Goal: Book appointment/travel/reservation

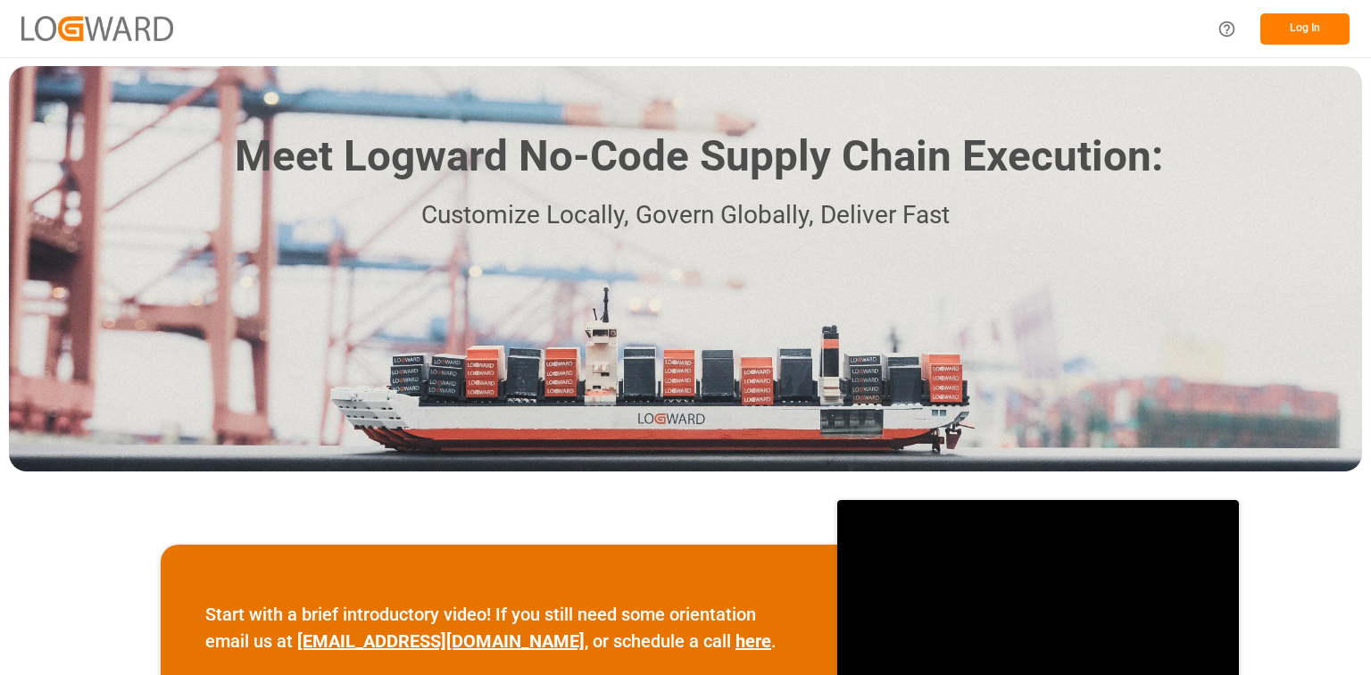
click at [1297, 25] on button "Log In" at bounding box center [1304, 28] width 89 height 31
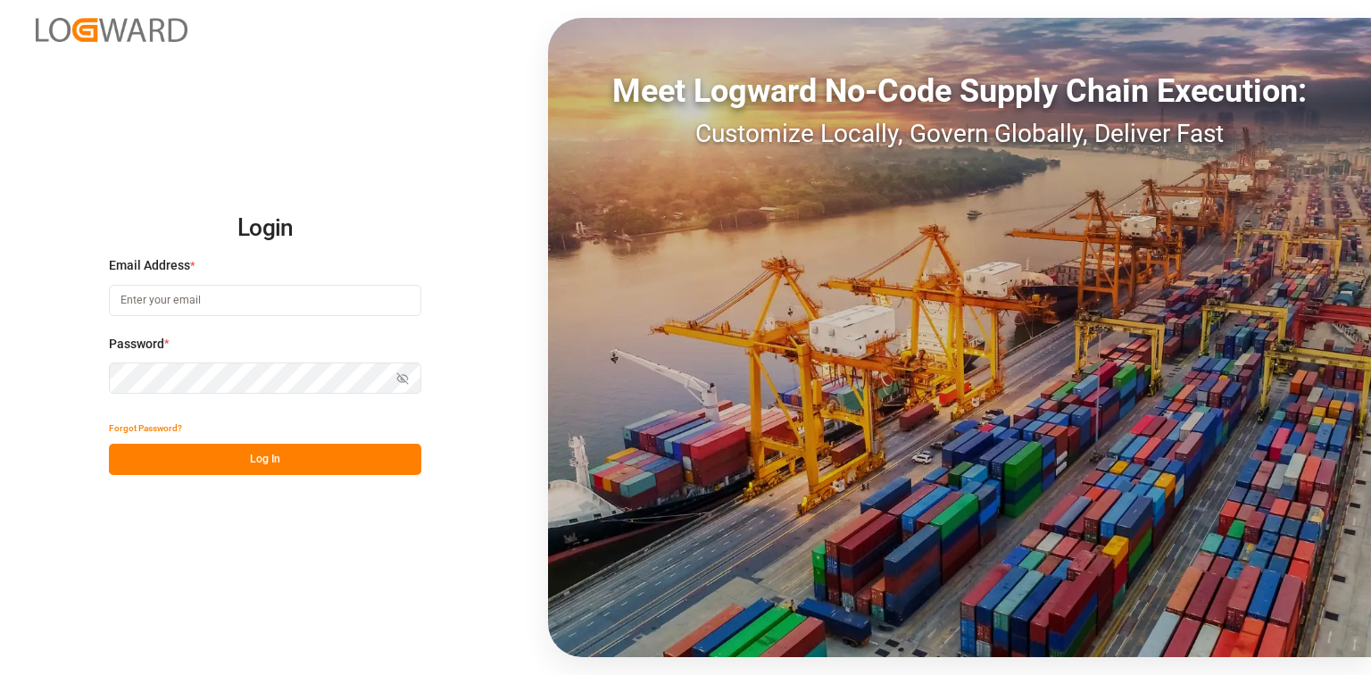
type input "compo-expert@fms-spain.com"
click at [246, 464] on button "Log In" at bounding box center [265, 459] width 312 height 31
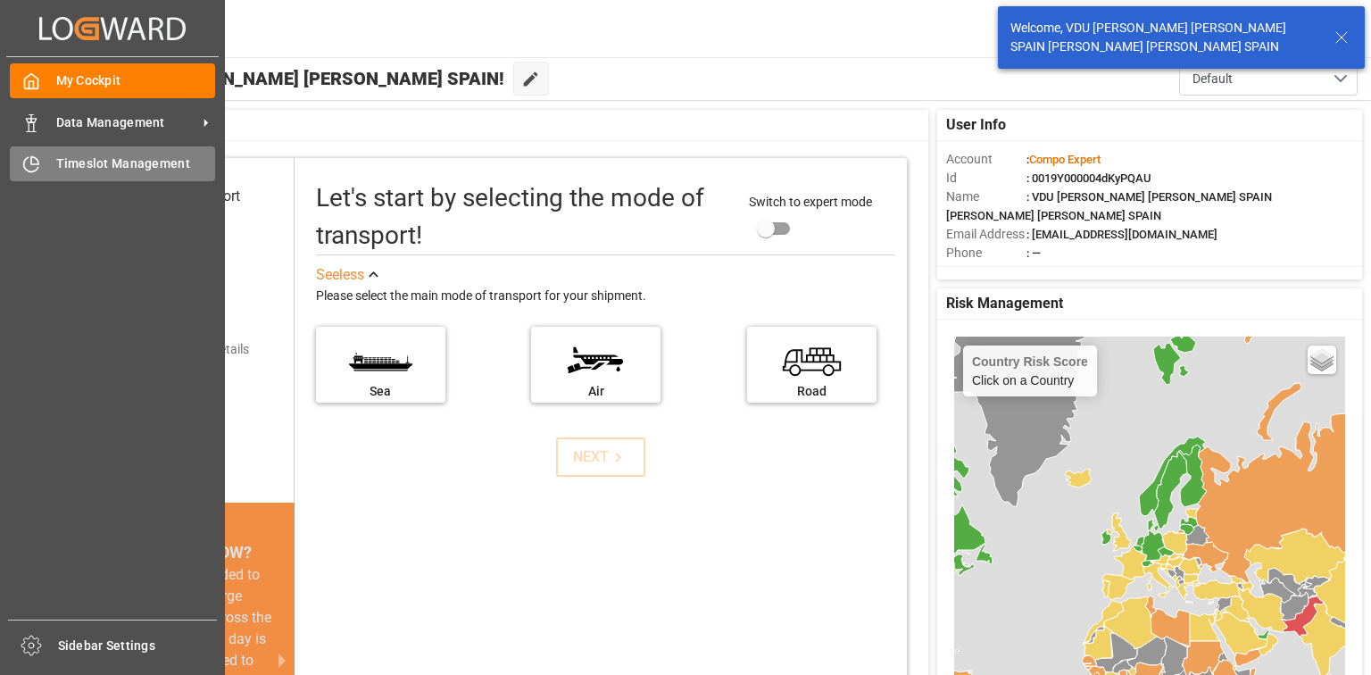
click at [85, 168] on span "Timeslot Management" at bounding box center [136, 163] width 160 height 19
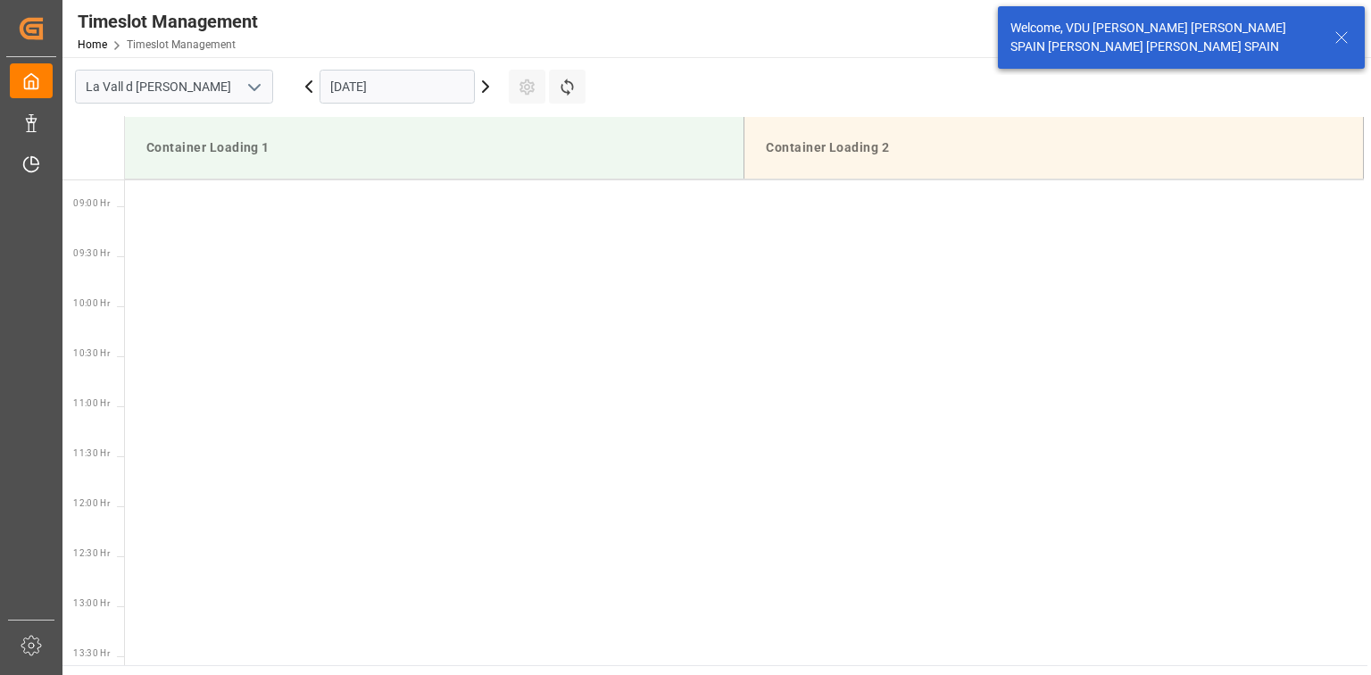
scroll to position [888, 0]
click at [403, 78] on input "[DATE]" at bounding box center [397, 87] width 155 height 34
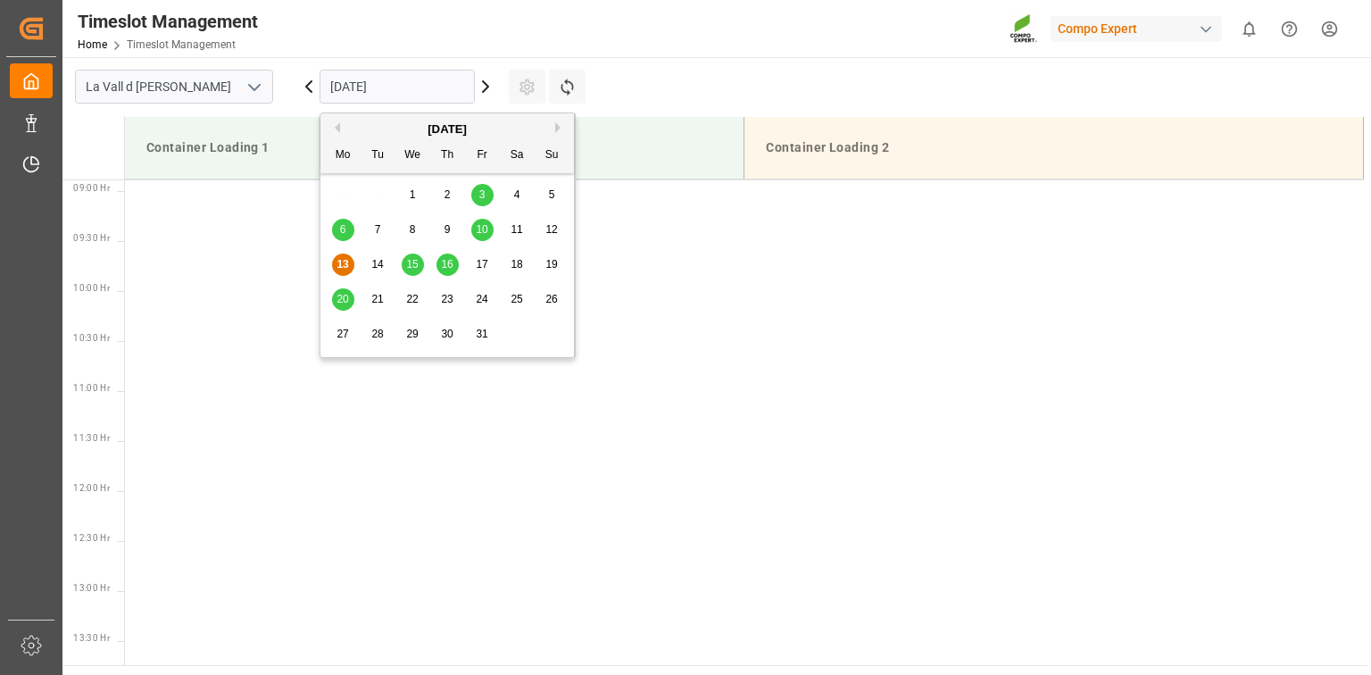
click at [402, 262] on div "15" at bounding box center [413, 264] width 22 height 21
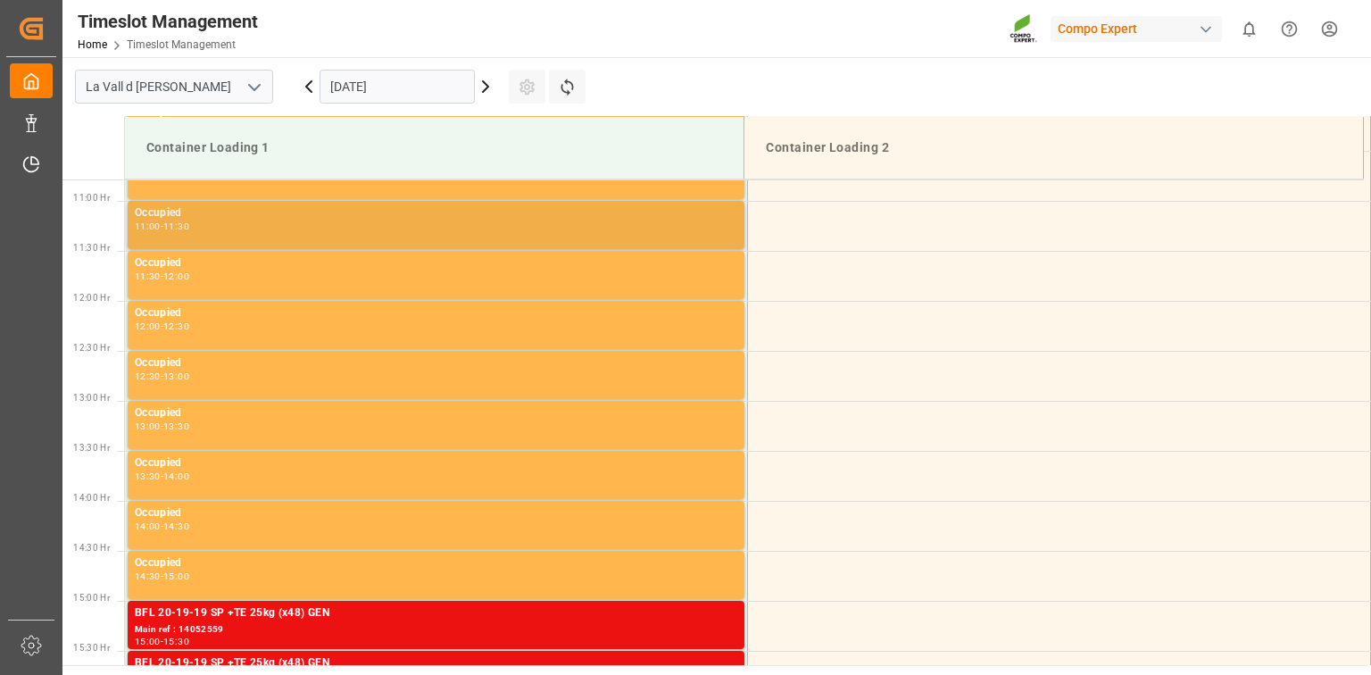
scroll to position [1460, 0]
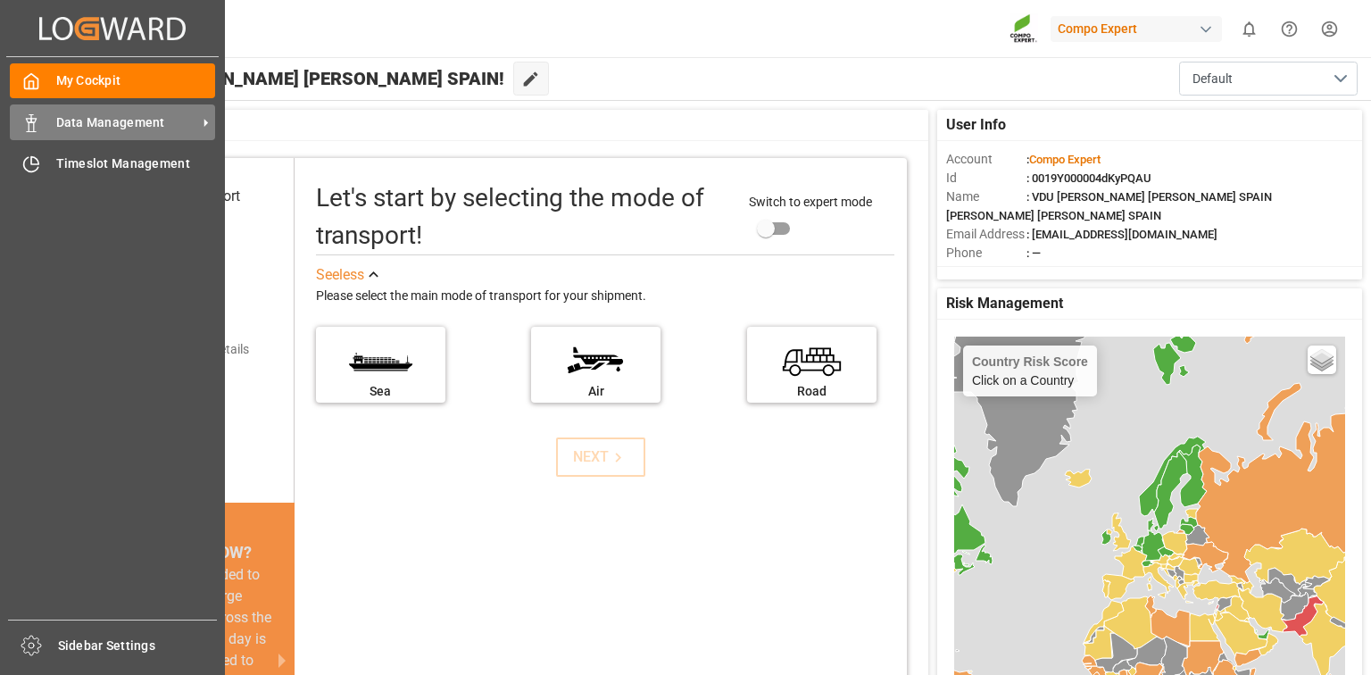
click at [71, 121] on span "Data Management" at bounding box center [126, 122] width 141 height 19
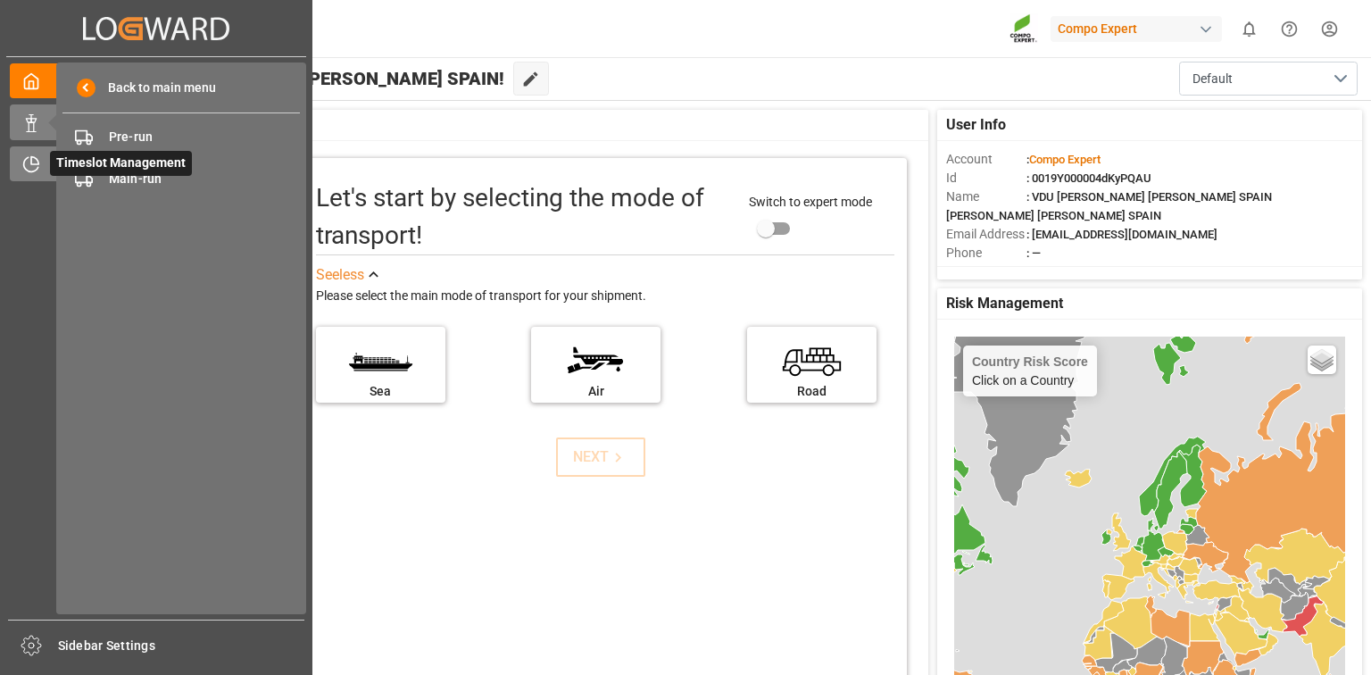
click at [29, 170] on icon at bounding box center [31, 164] width 18 height 18
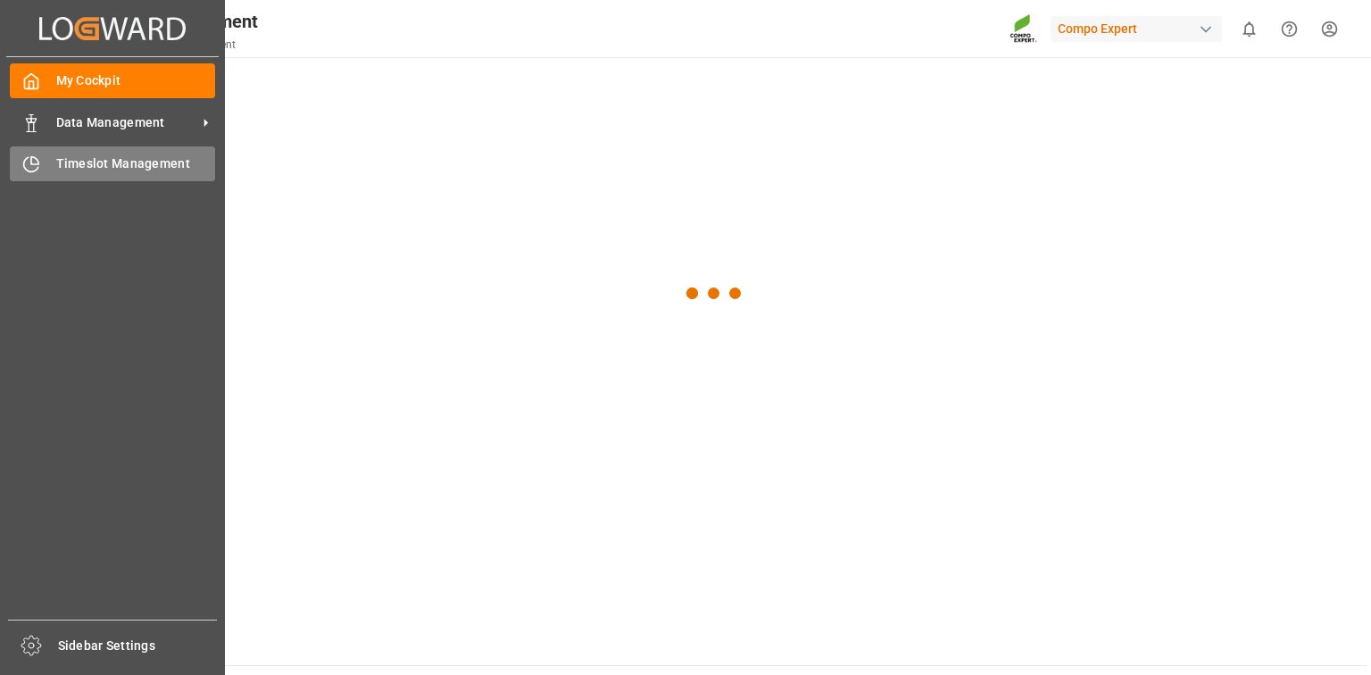
click at [171, 172] on span "Timeslot Management" at bounding box center [136, 163] width 160 height 19
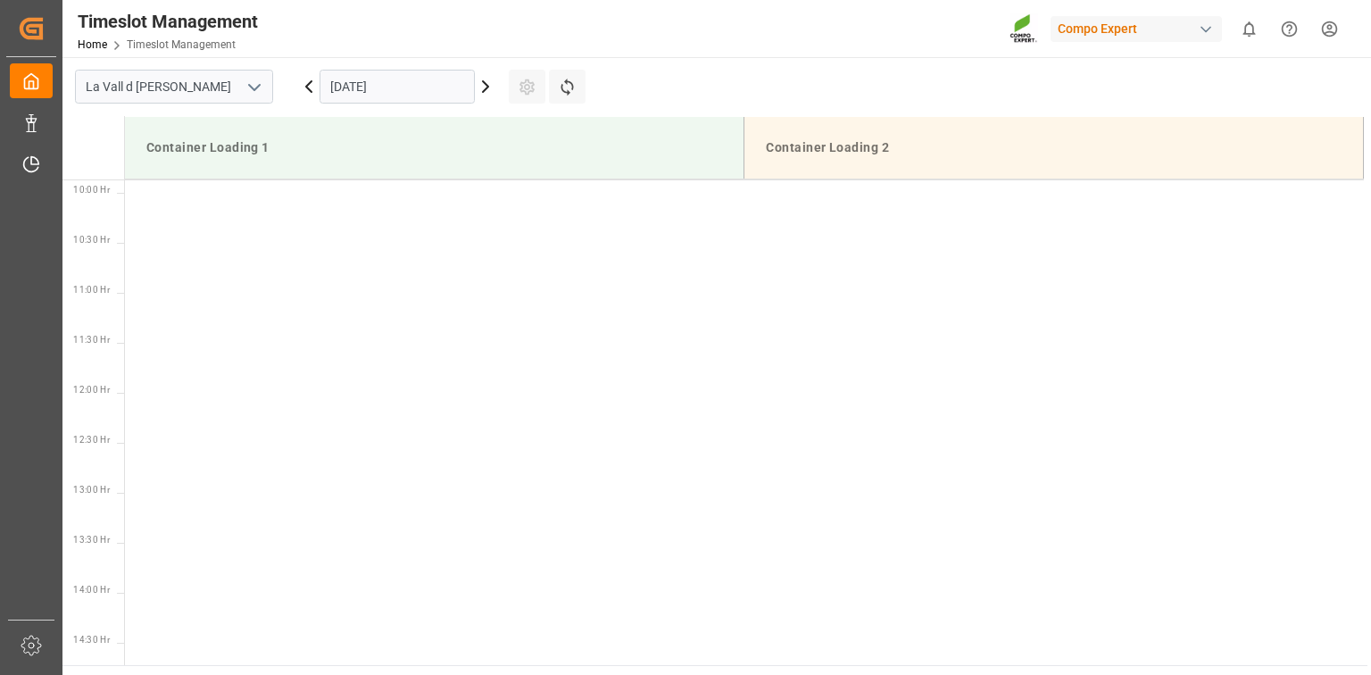
click at [342, 83] on input "[DATE]" at bounding box center [397, 87] width 155 height 34
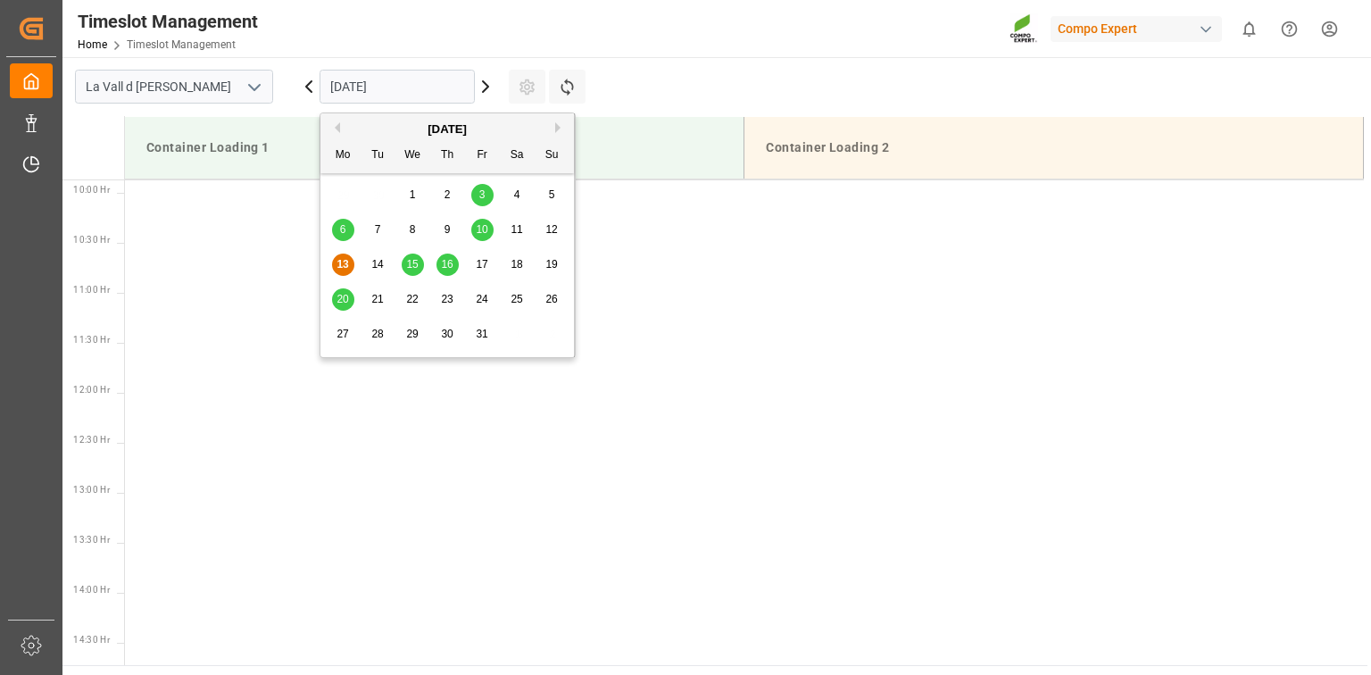
scroll to position [988, 0]
click at [425, 295] on div "20 21 22 23 24 25 26" at bounding box center [448, 299] width 244 height 35
click at [416, 297] on span "22" at bounding box center [412, 299] width 12 height 12
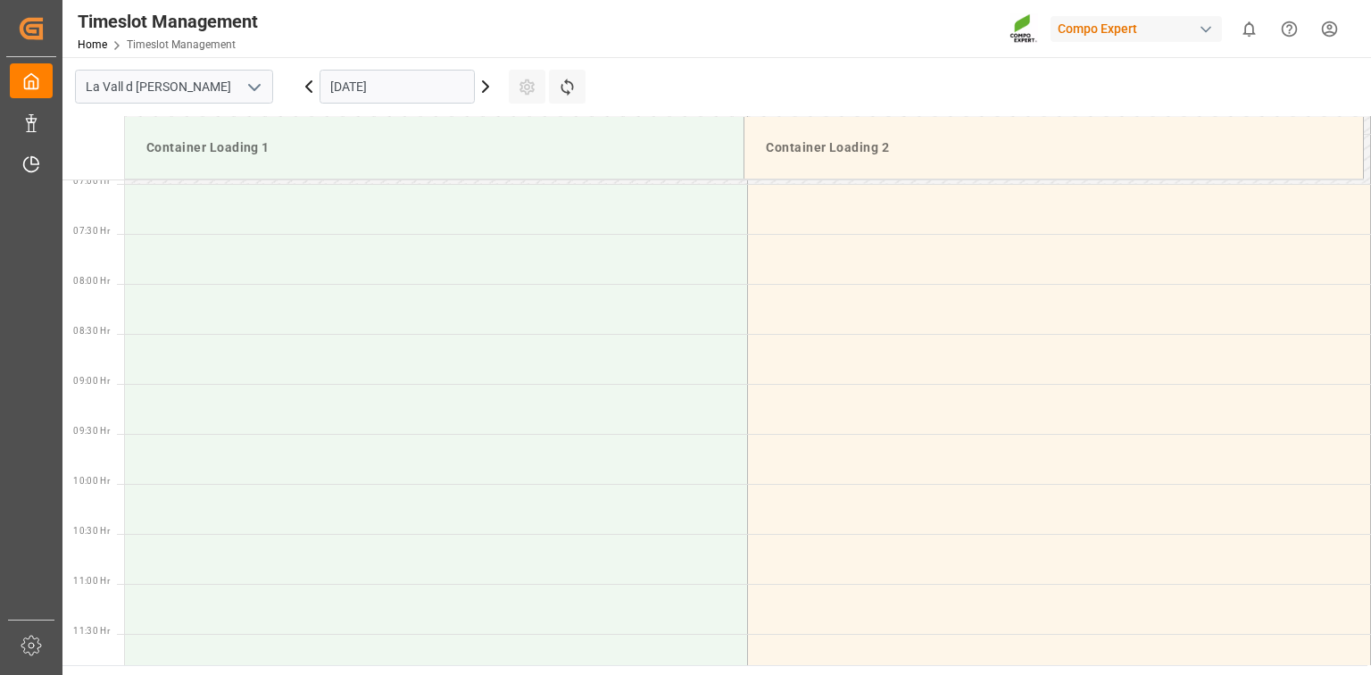
scroll to position [488, 0]
